Goal: Find specific page/section: Find specific page/section

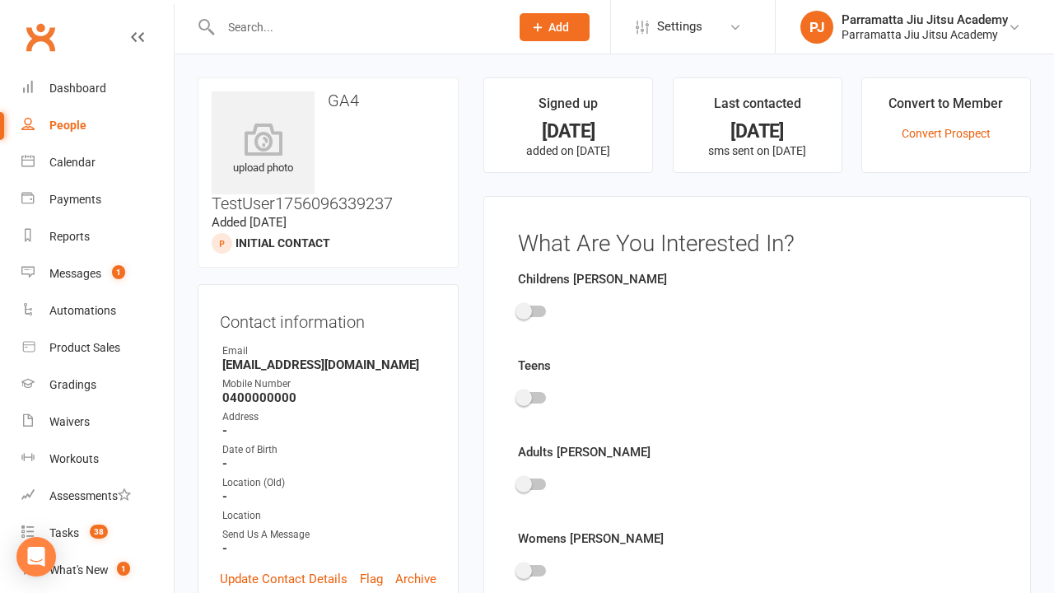
scroll to position [114, 0]
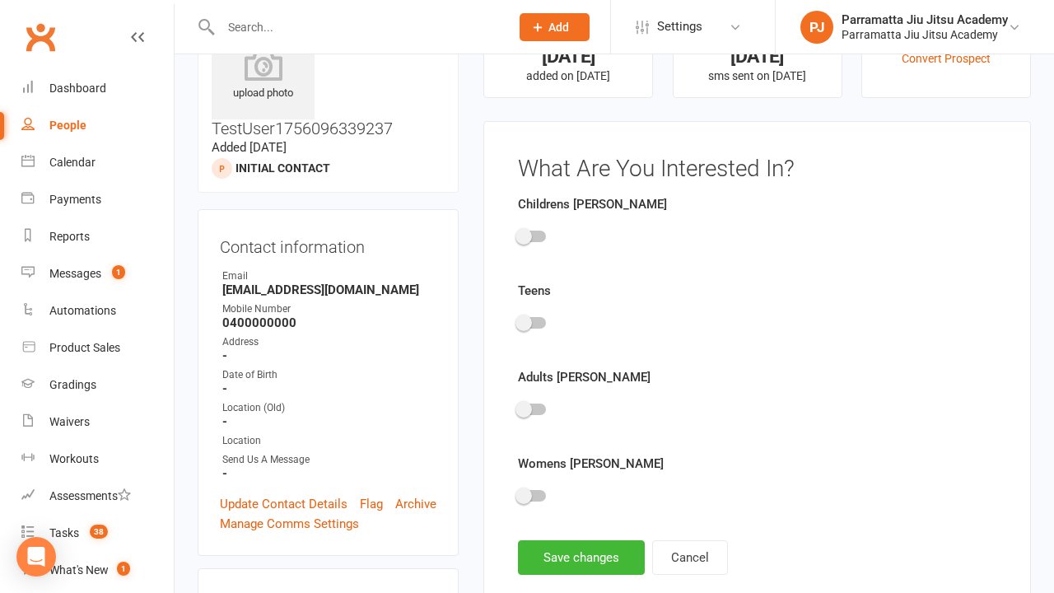
scroll to position [114, 0]
